Goal: Task Accomplishment & Management: Use online tool/utility

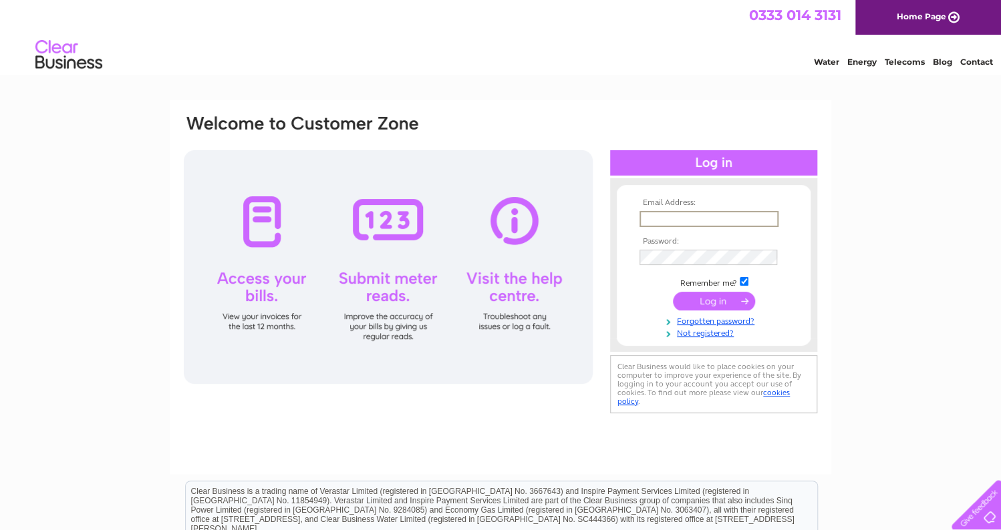
click at [657, 212] on input "text" at bounding box center [708, 219] width 139 height 16
type input "theberries@hotmail.com"
click at [673, 291] on input "submit" at bounding box center [714, 300] width 82 height 19
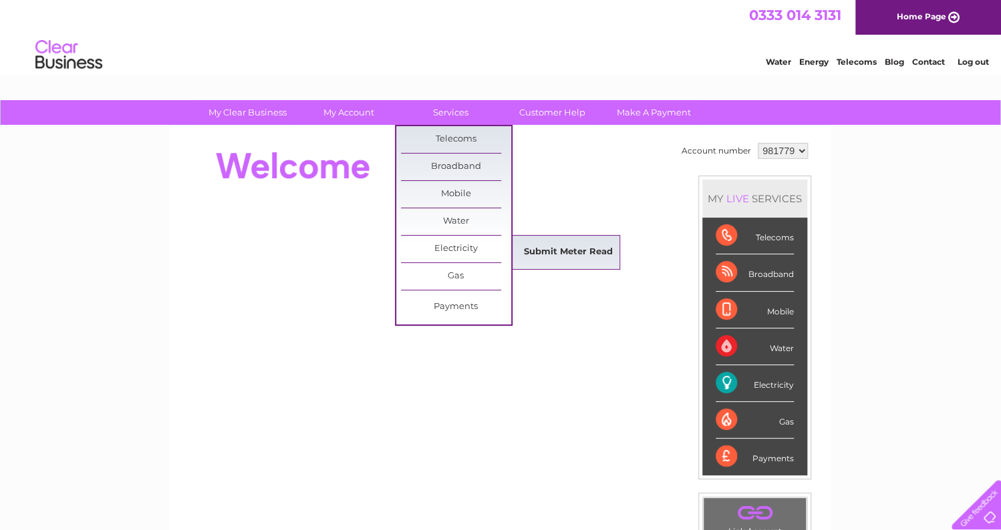
click at [552, 255] on link "Submit Meter Read" at bounding box center [568, 252] width 110 height 27
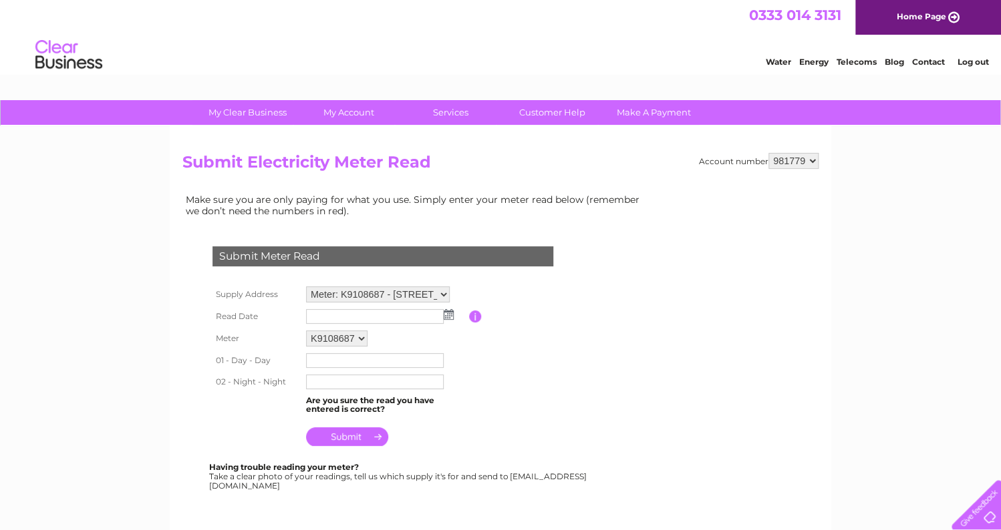
click at [445, 316] on img at bounding box center [448, 314] width 10 height 11
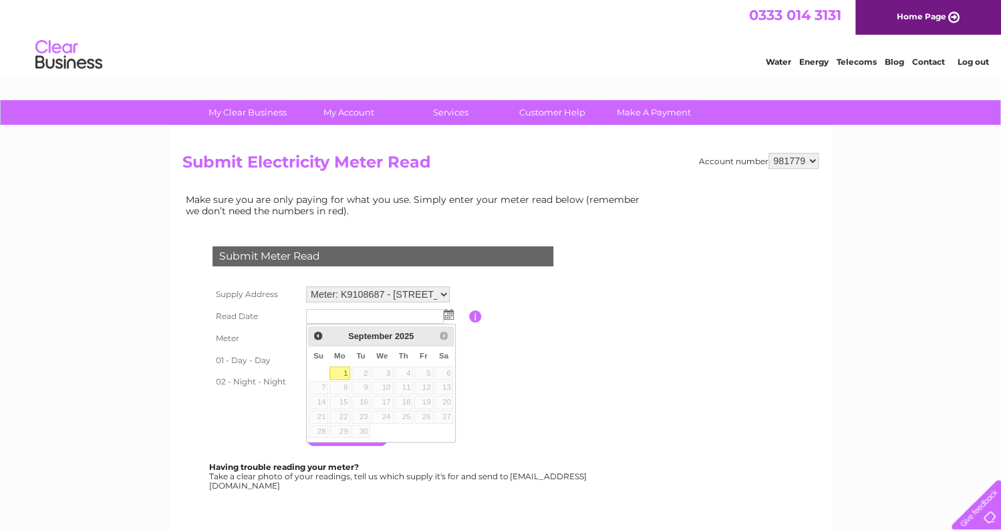
click at [337, 373] on link "1" at bounding box center [339, 373] width 21 height 13
type input "2025/09/01"
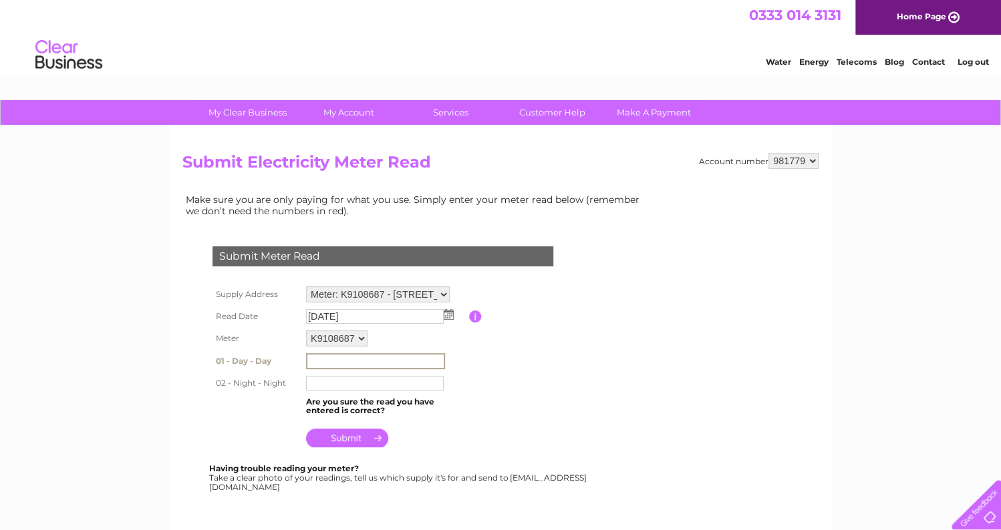
click at [337, 361] on input "text" at bounding box center [375, 361] width 139 height 16
type input "468652"
type input "4"
type input "436870"
click at [345, 441] on input "submit" at bounding box center [347, 438] width 82 height 19
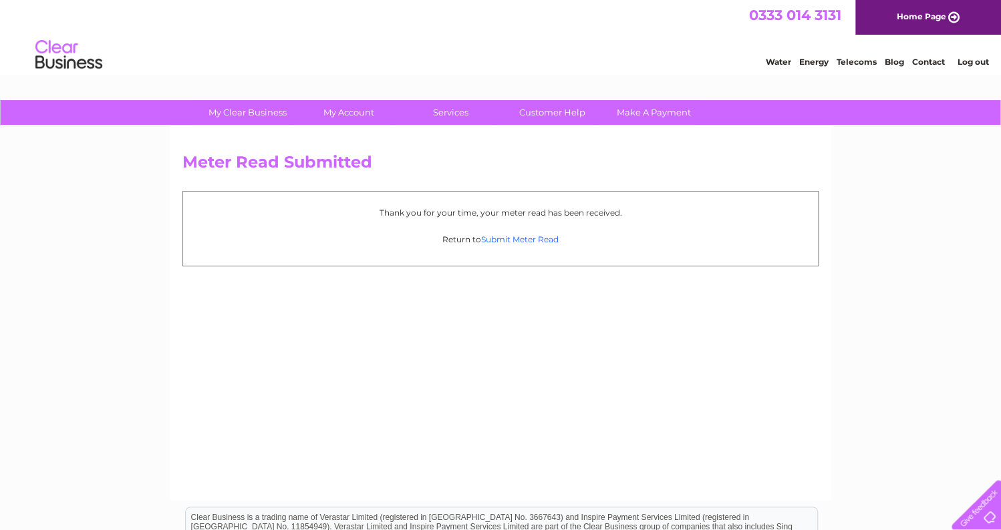
click at [521, 240] on link "Submit Meter Read" at bounding box center [519, 239] width 77 height 10
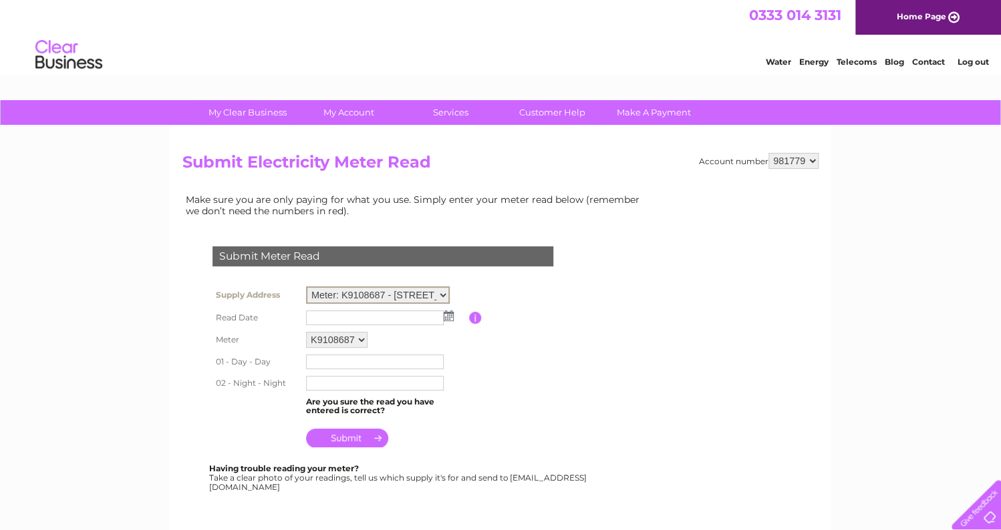
click at [445, 294] on select "Meter: K9108687 - [STREET_ADDRESS][GEOGRAPHIC_DATA] Meter: K9108686 - [STREET_A…" at bounding box center [378, 295] width 144 height 17
select select "133477"
click at [306, 287] on select "Meter: K9108687 - [STREET_ADDRESS][GEOGRAPHIC_DATA] Meter: K9108686 - [STREET_A…" at bounding box center [378, 295] width 144 height 17
click at [450, 315] on img at bounding box center [448, 314] width 10 height 11
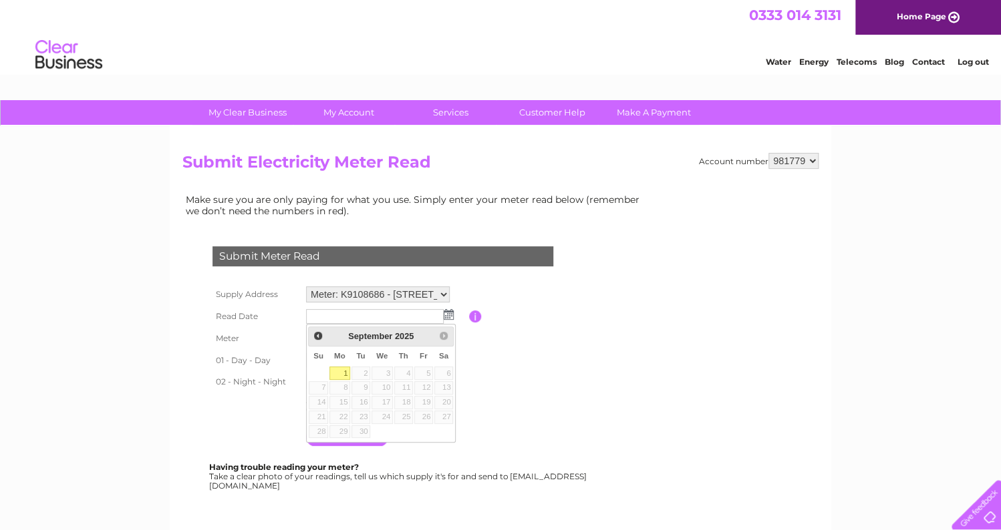
click at [344, 370] on link "1" at bounding box center [339, 373] width 21 height 13
type input "2025/09/01"
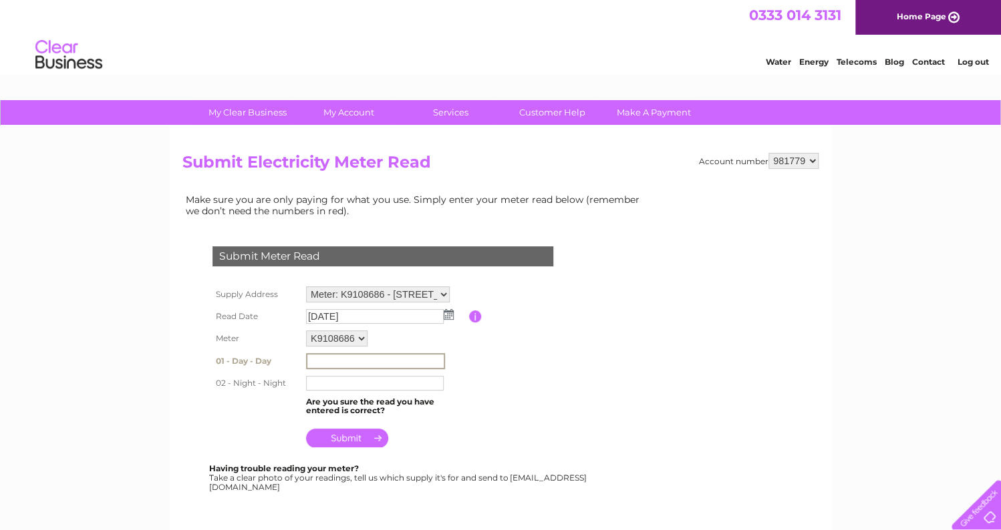
click at [342, 363] on input "text" at bounding box center [375, 361] width 139 height 16
type input "507000"
type input "331813"
click at [341, 439] on input "submit" at bounding box center [347, 436] width 82 height 19
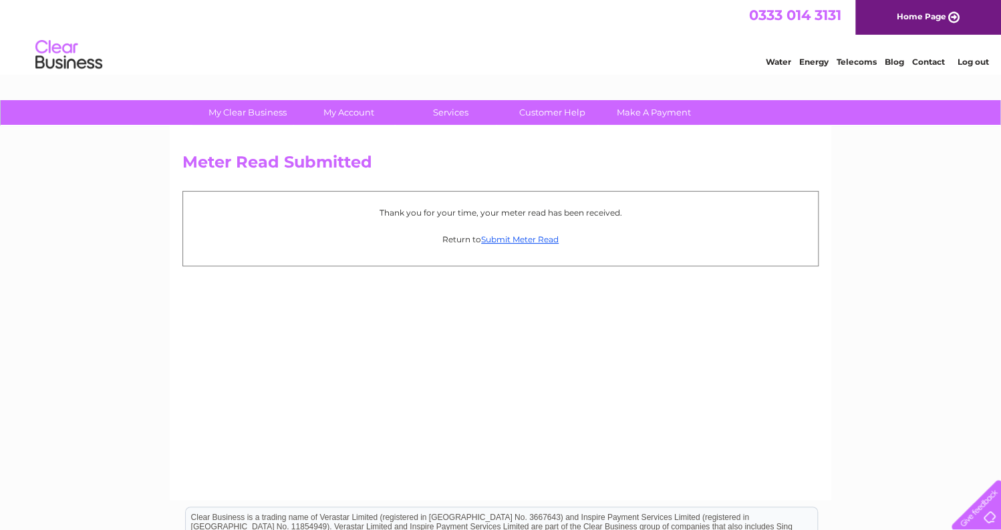
click at [972, 59] on link "Log out" at bounding box center [971, 62] width 31 height 10
